Goal: Task Accomplishment & Management: Use online tool/utility

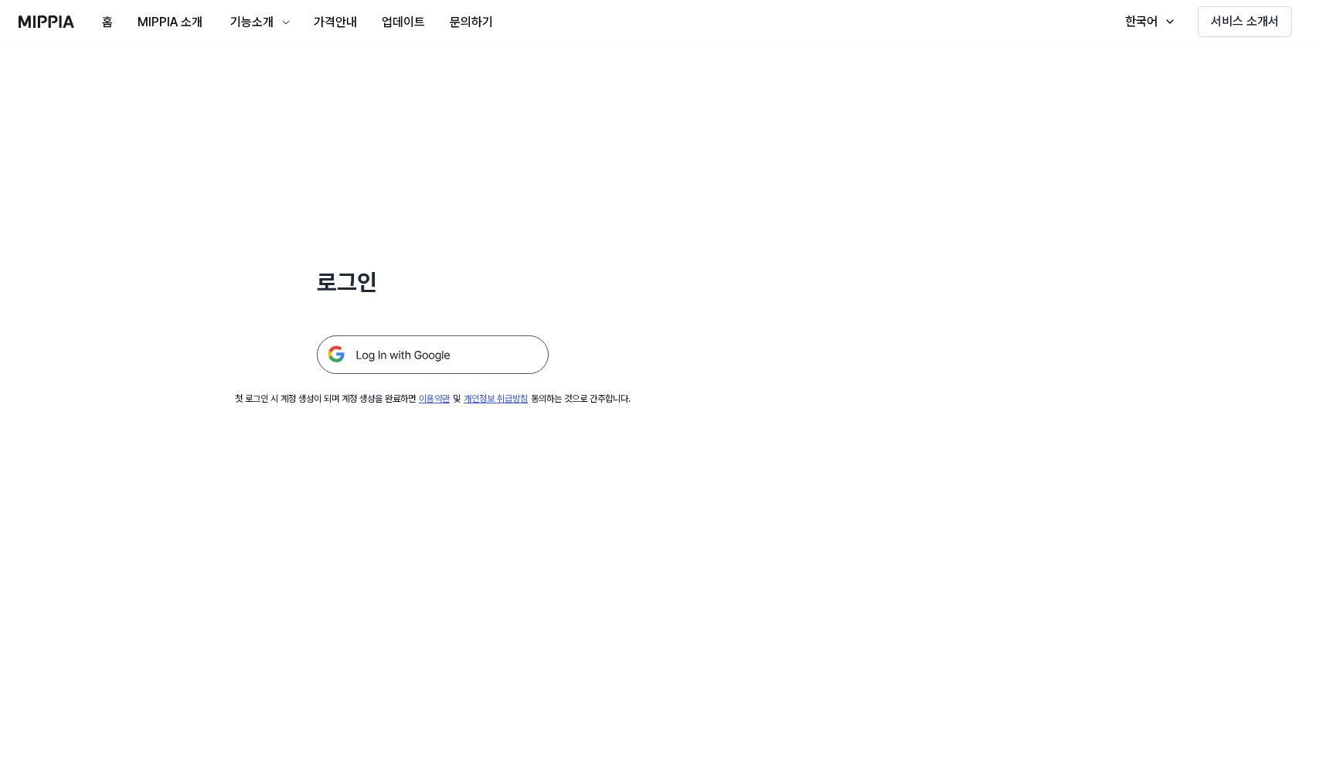
click at [394, 352] on img at bounding box center [433, 354] width 232 height 39
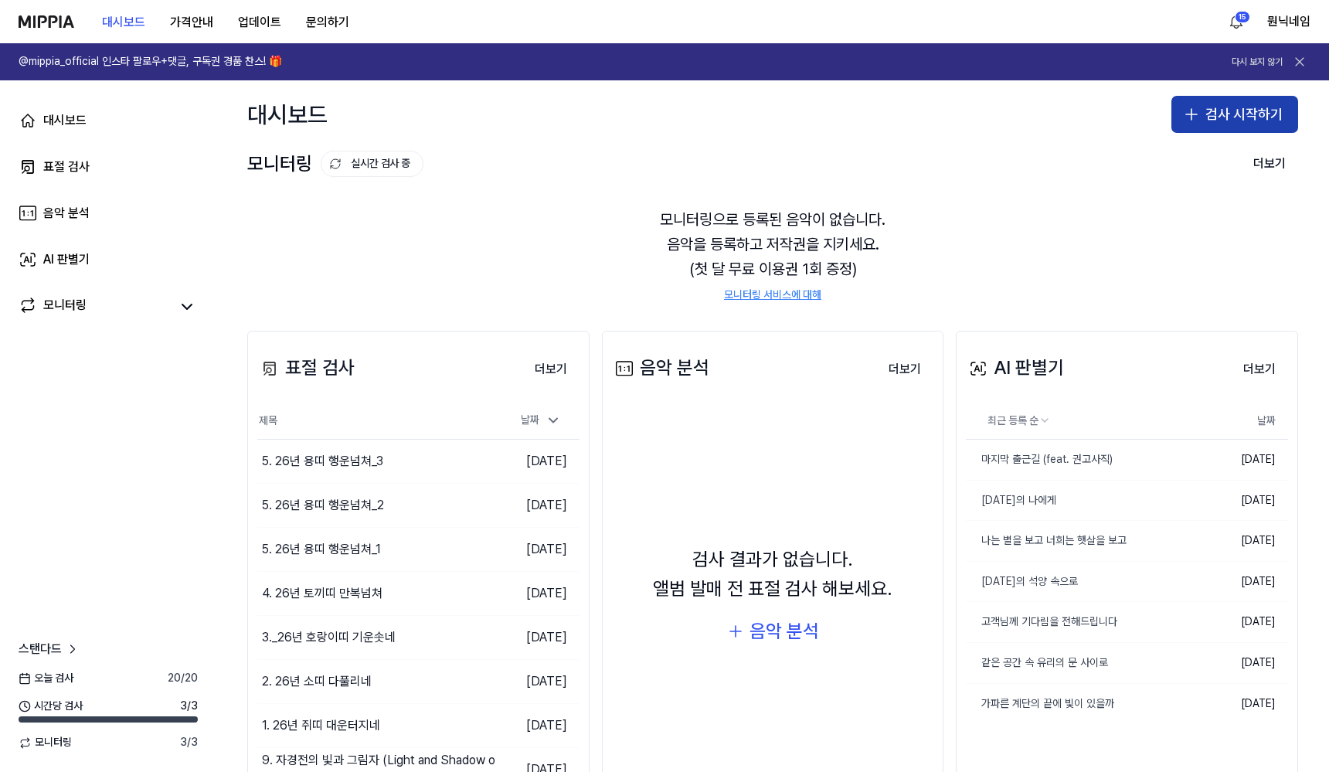
click at [1249, 118] on button "검사 시작하기" at bounding box center [1235, 114] width 127 height 37
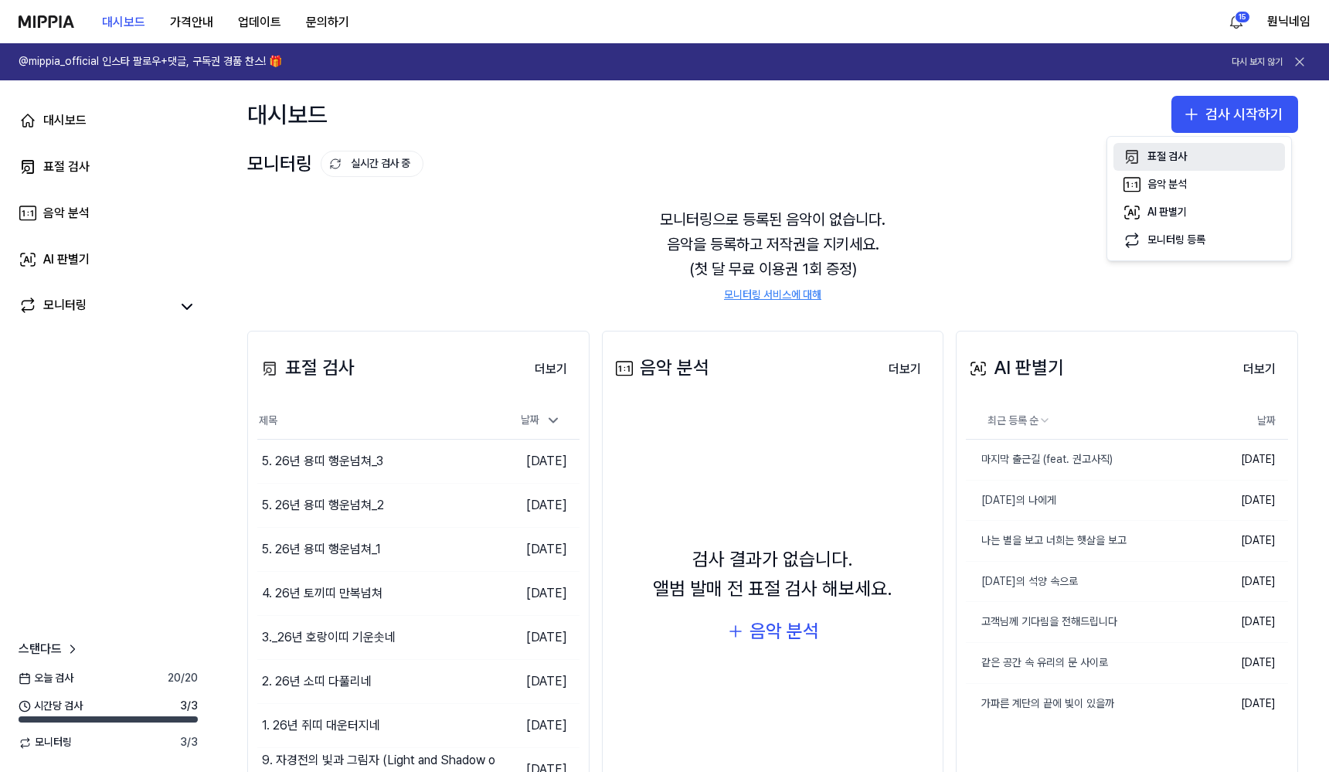
click at [1192, 156] on button "표절 검사" at bounding box center [1200, 157] width 172 height 28
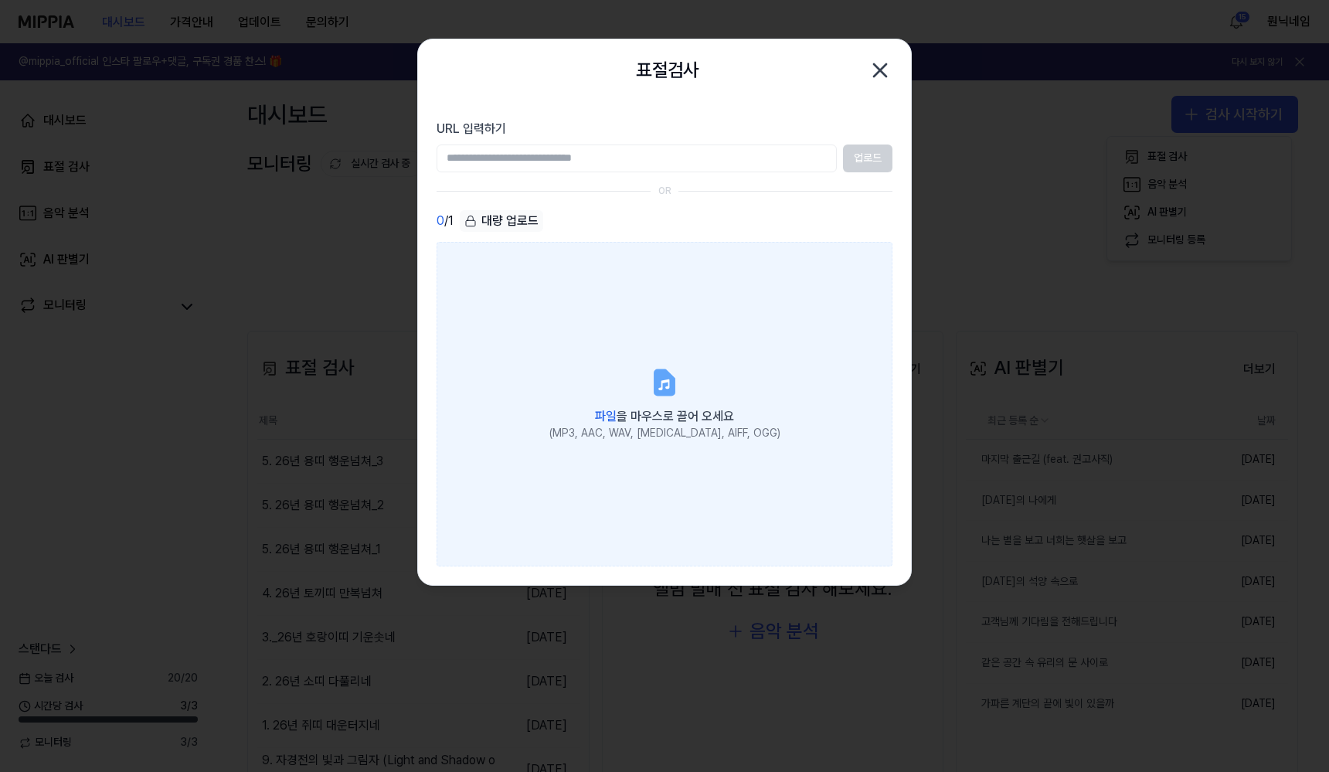
click at [485, 328] on label "파일 을 마우스로 끌어 오세요 (MP3, AAC, WAV, [MEDICAL_DATA], AIFF, OGG)" at bounding box center [665, 404] width 456 height 325
click at [0, 0] on input "파일 을 마우스로 끌어 오세요 (MP3, AAC, WAV, [MEDICAL_DATA], AIFF, OGG)" at bounding box center [0, 0] width 0 height 0
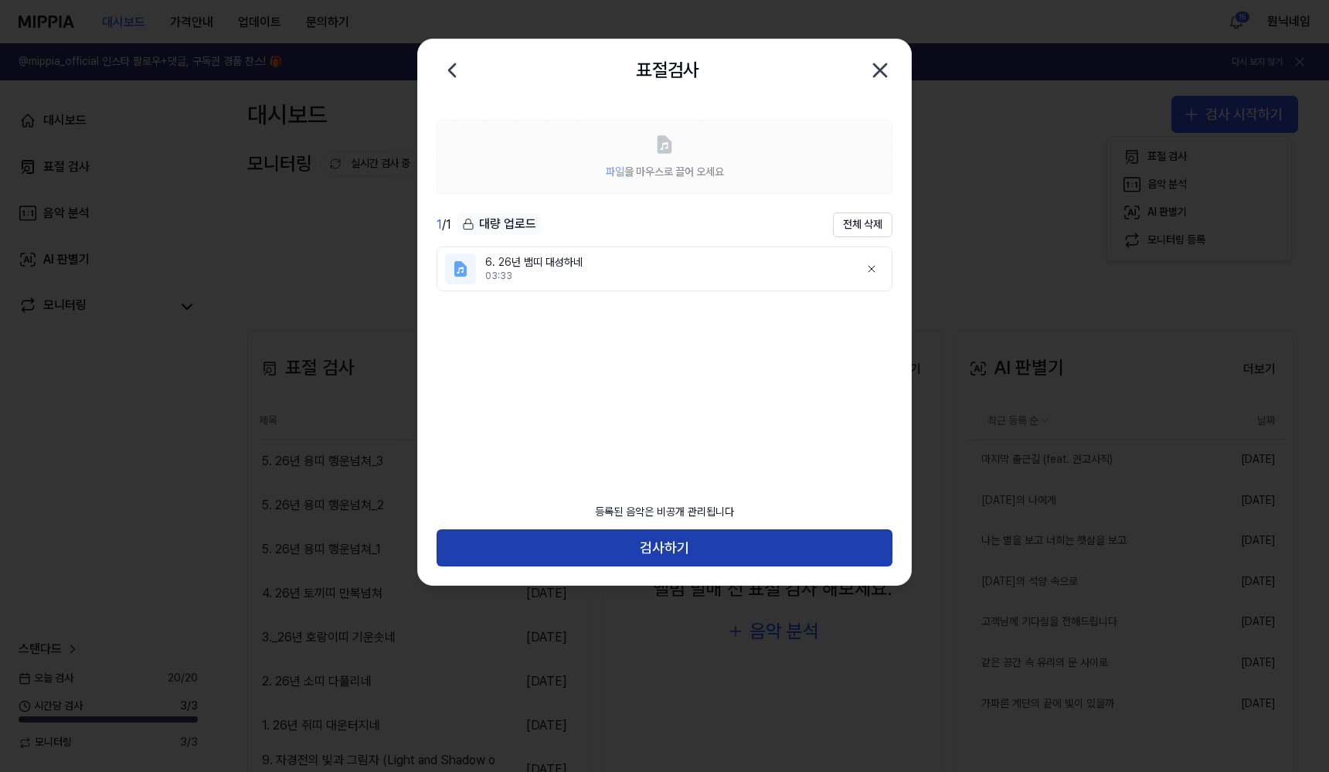
click at [653, 546] on button "검사하기" at bounding box center [665, 547] width 456 height 37
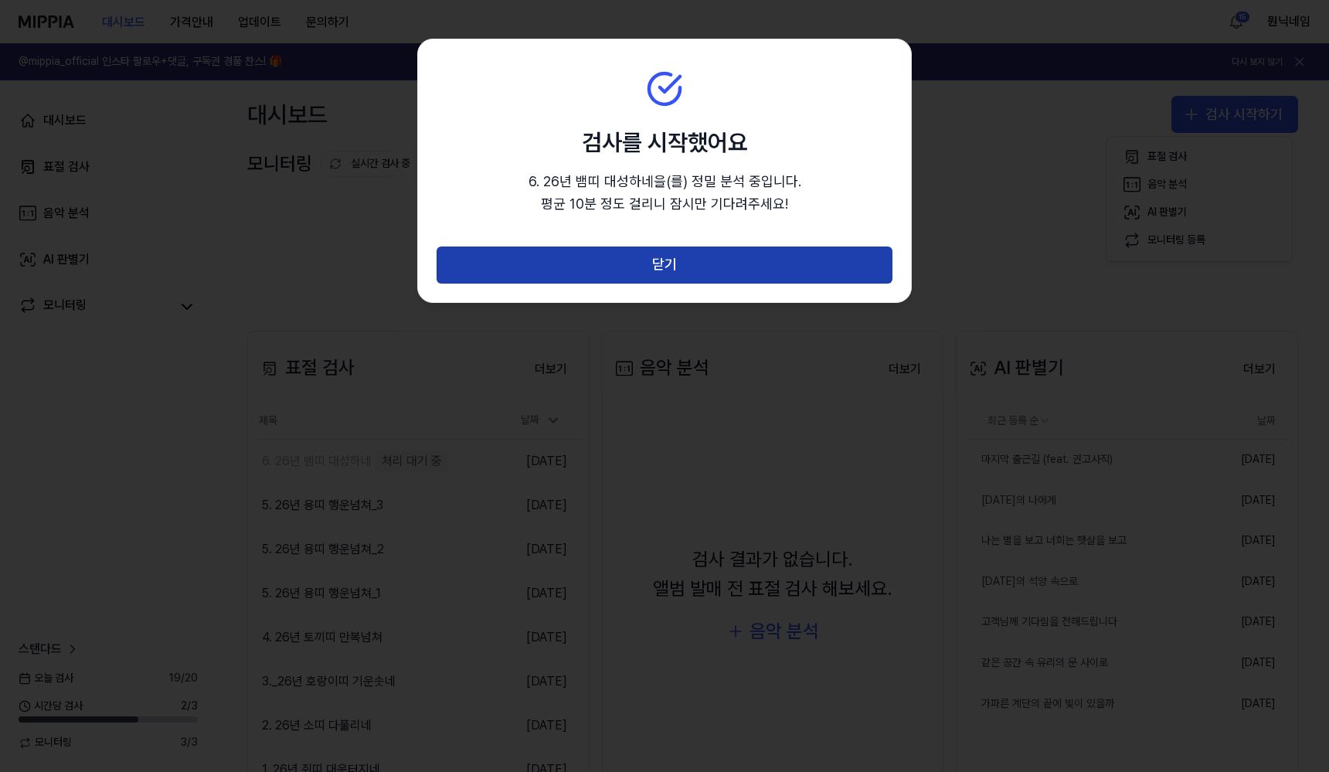
click at [744, 282] on button "닫기" at bounding box center [665, 265] width 456 height 37
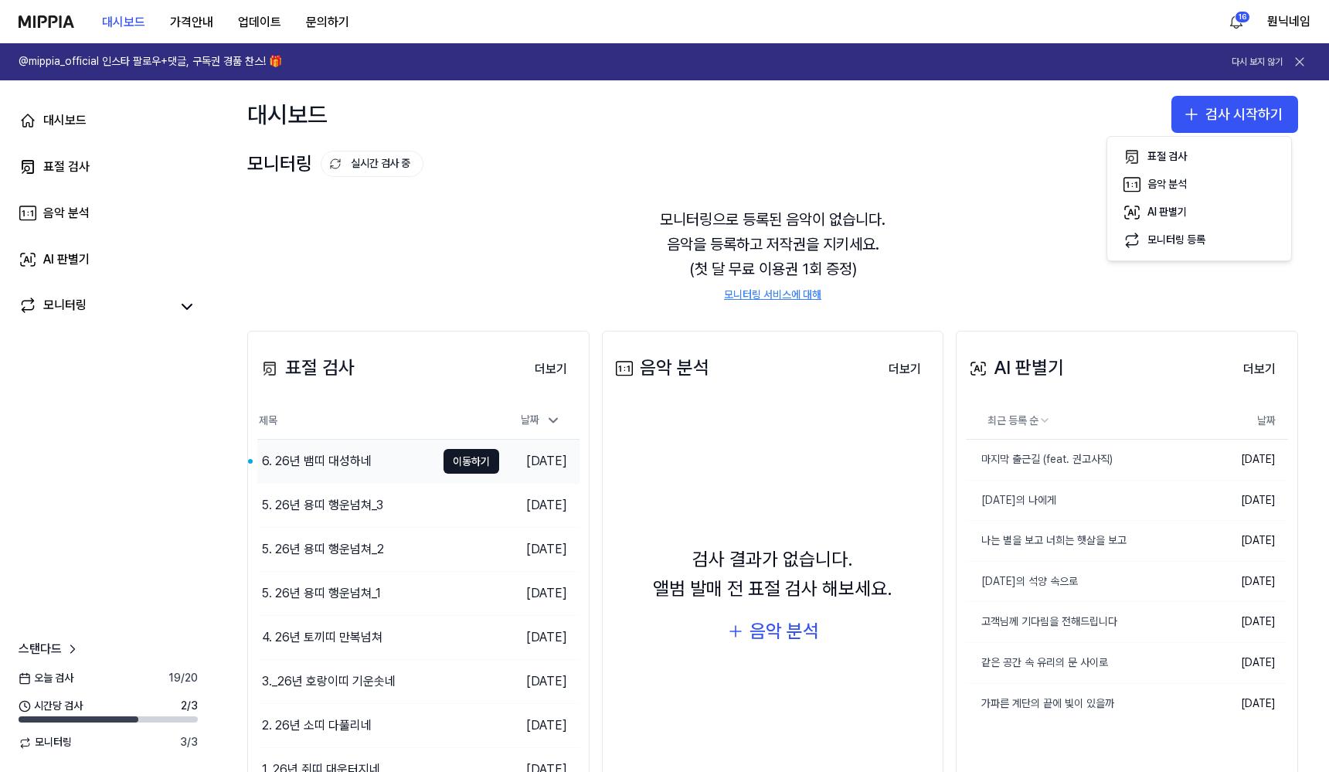
click at [371, 461] on div "6. 26년 뱀띠 대성하네" at bounding box center [317, 461] width 110 height 19
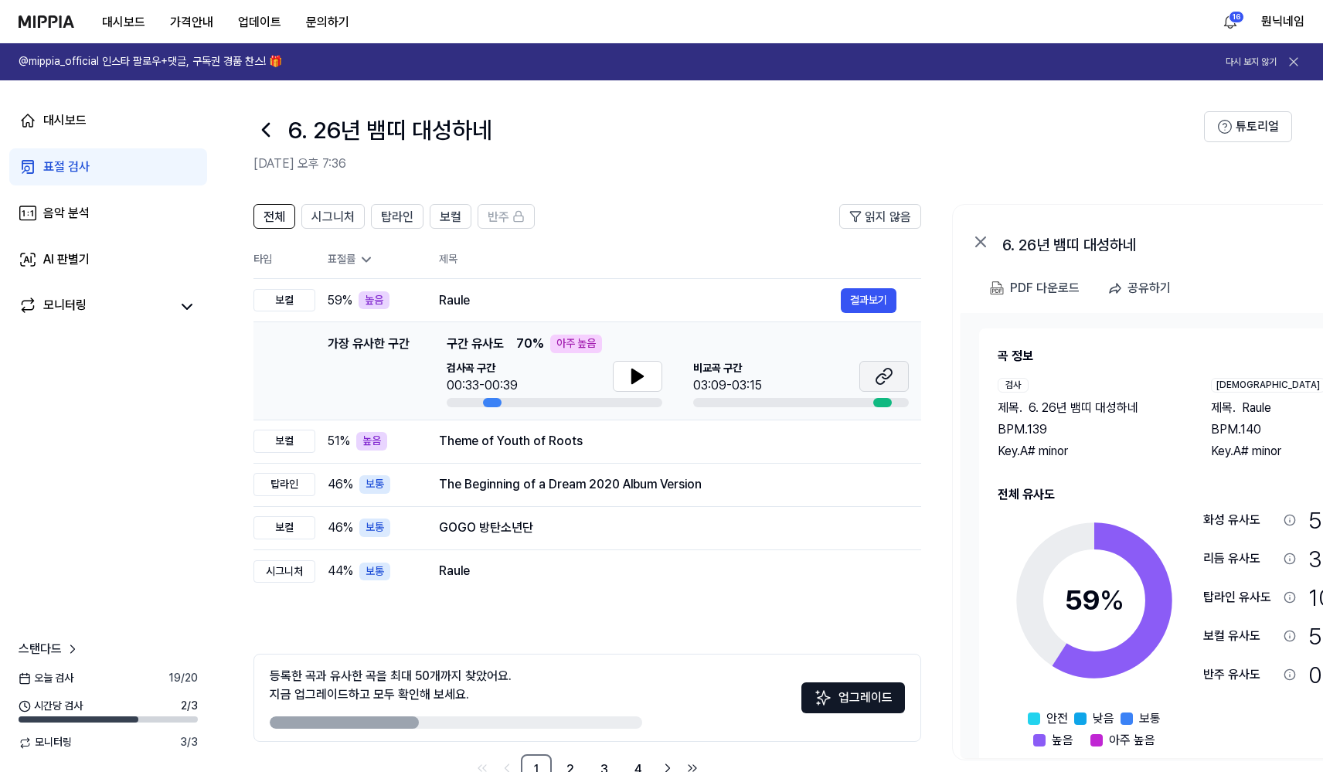
click at [893, 373] on button at bounding box center [883, 376] width 49 height 31
click at [624, 389] on button at bounding box center [637, 376] width 49 height 31
click at [888, 308] on button "결과보기" at bounding box center [869, 300] width 56 height 25
